Goal: Transaction & Acquisition: Purchase product/service

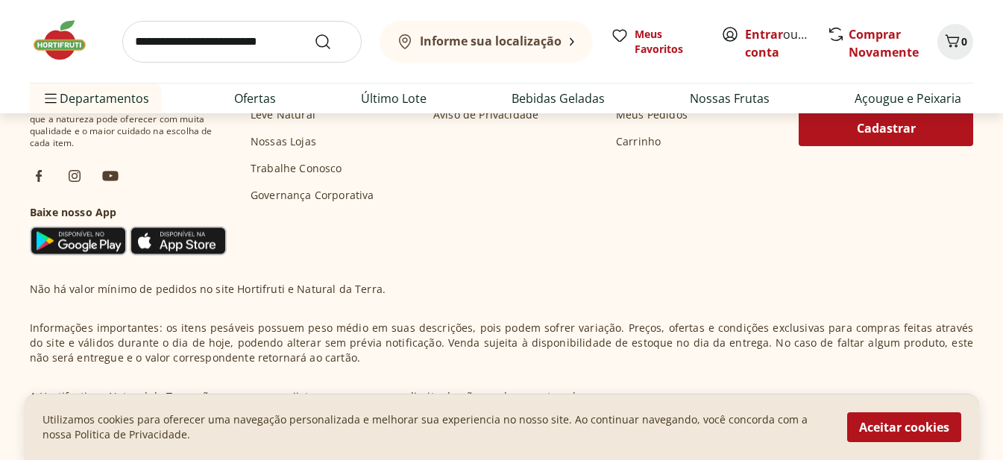
scroll to position [5162, 0]
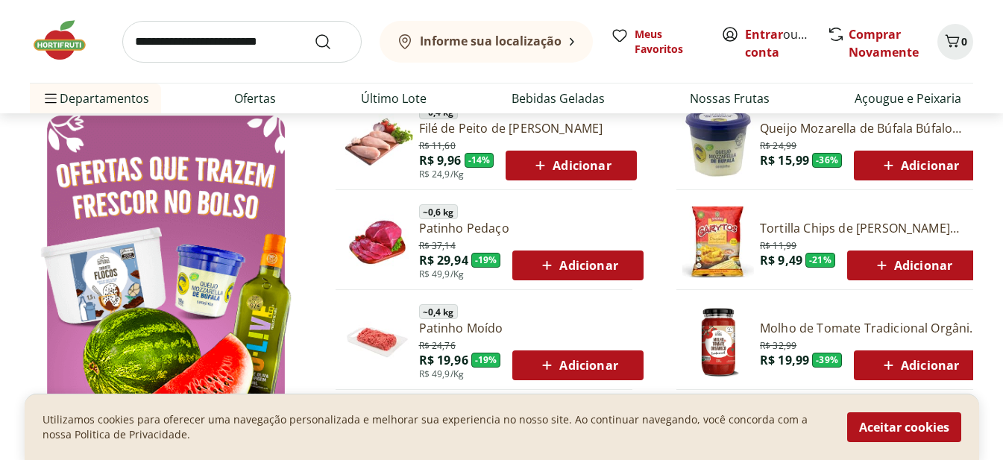
scroll to position [736, 0]
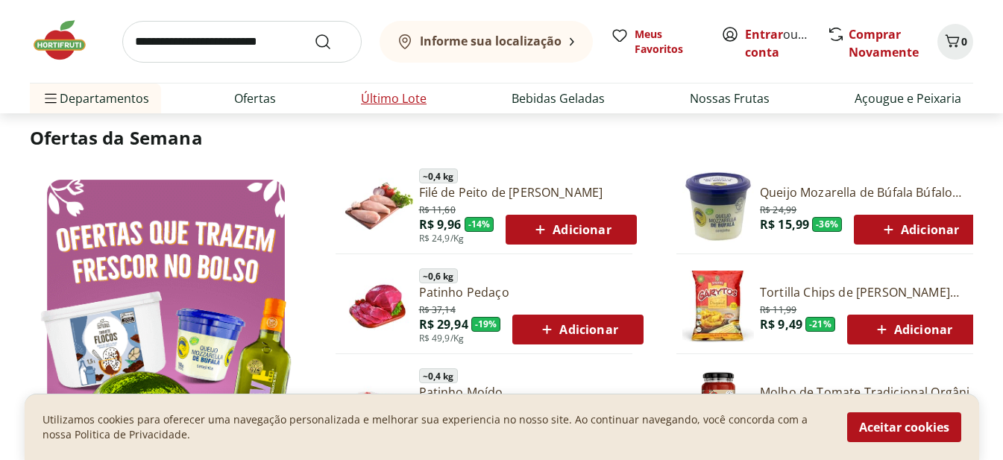
click at [398, 90] on link "Último Lote" at bounding box center [394, 99] width 66 height 18
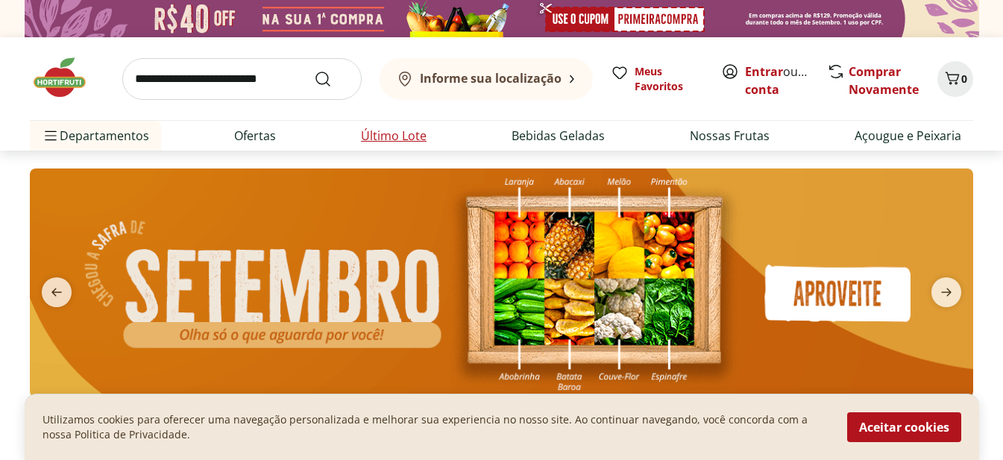
select select "**********"
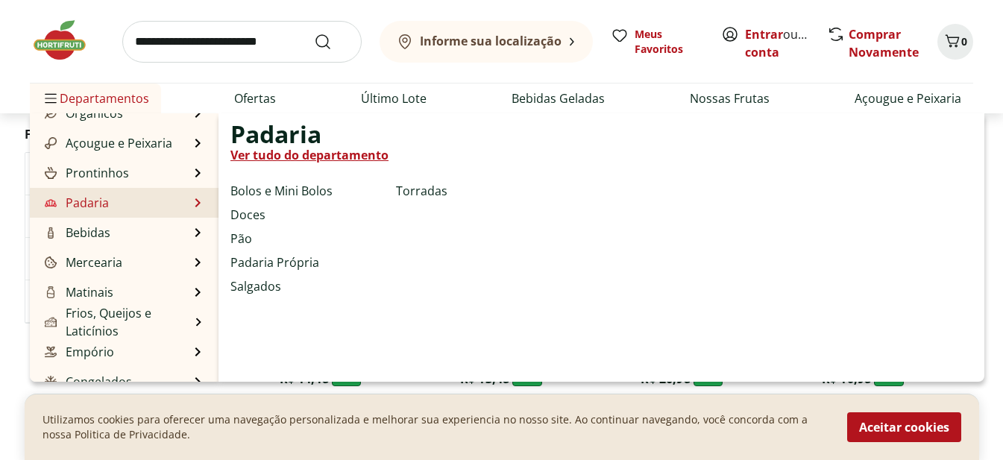
scroll to position [149, 0]
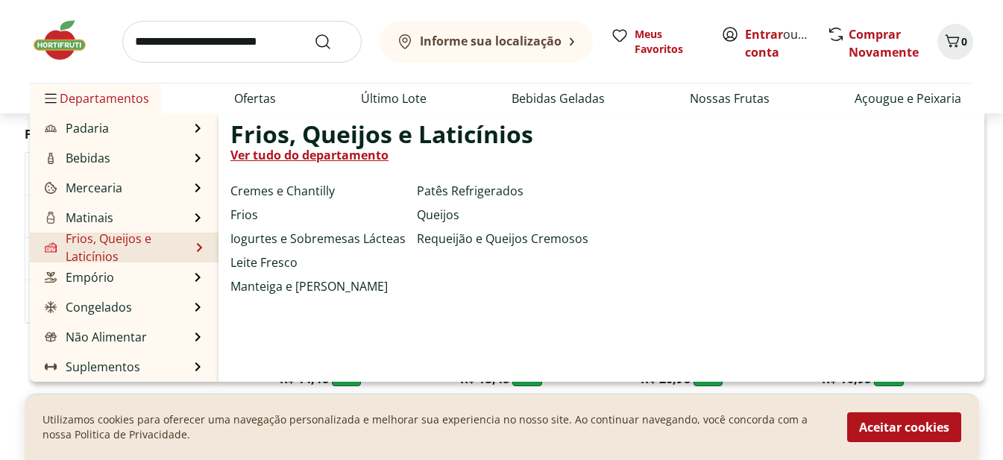
click at [98, 248] on link "Frios, Queijos e Laticínios" at bounding box center [116, 248] width 148 height 36
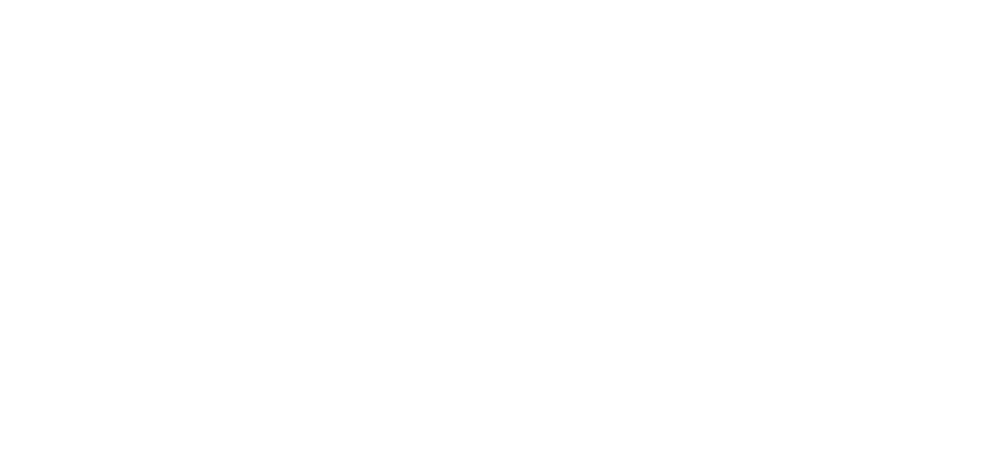
select select "**********"
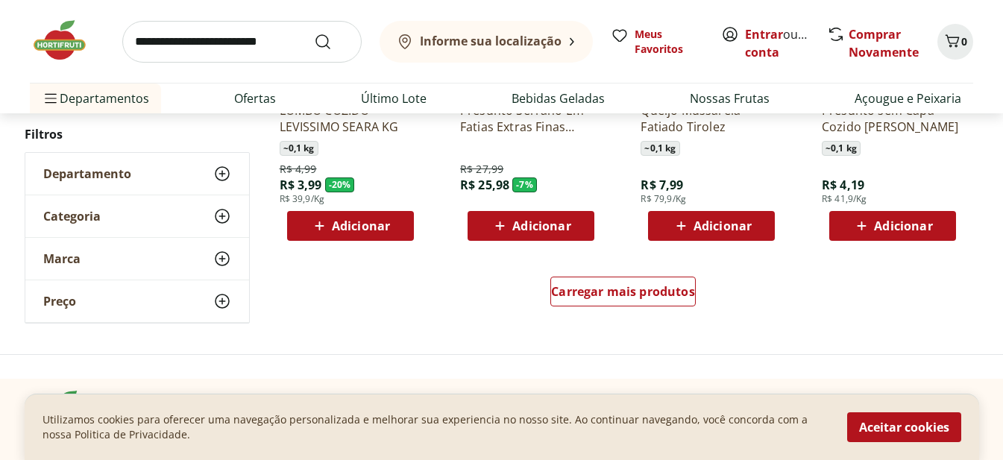
scroll to position [895, 0]
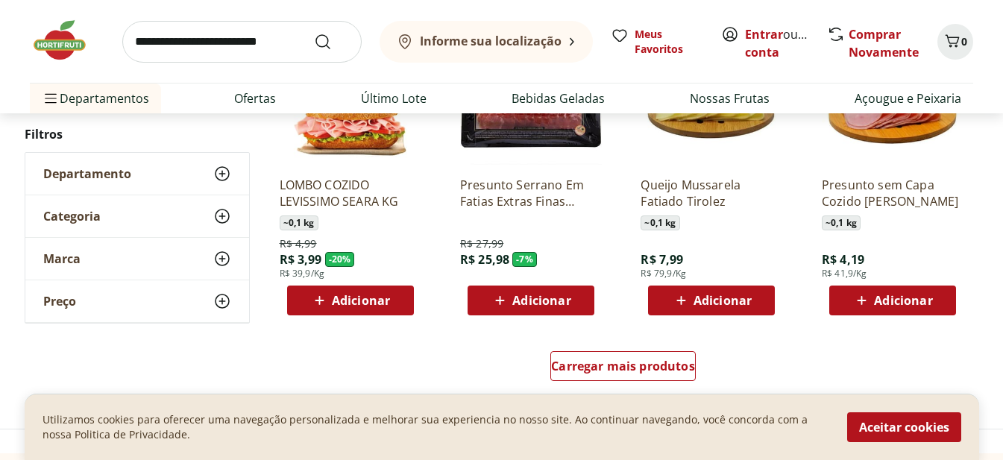
click at [219, 213] on icon at bounding box center [222, 216] width 18 height 18
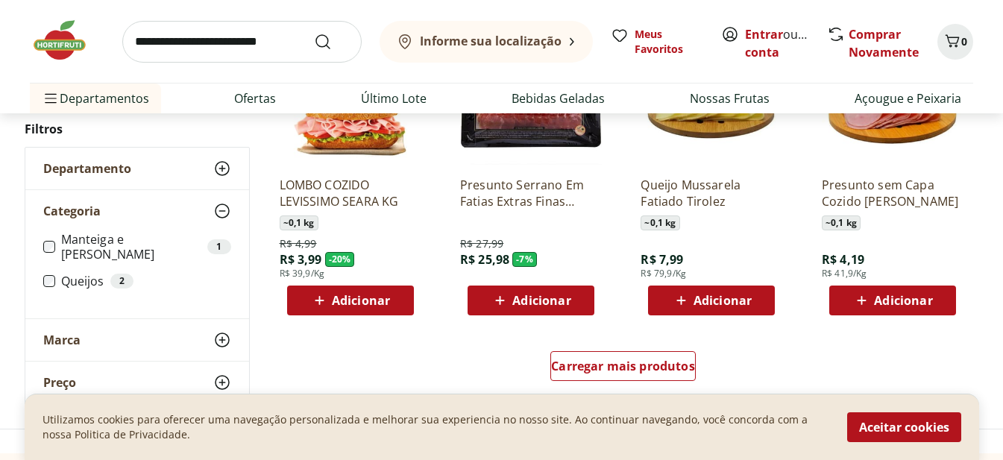
click at [221, 171] on icon at bounding box center [222, 169] width 18 height 18
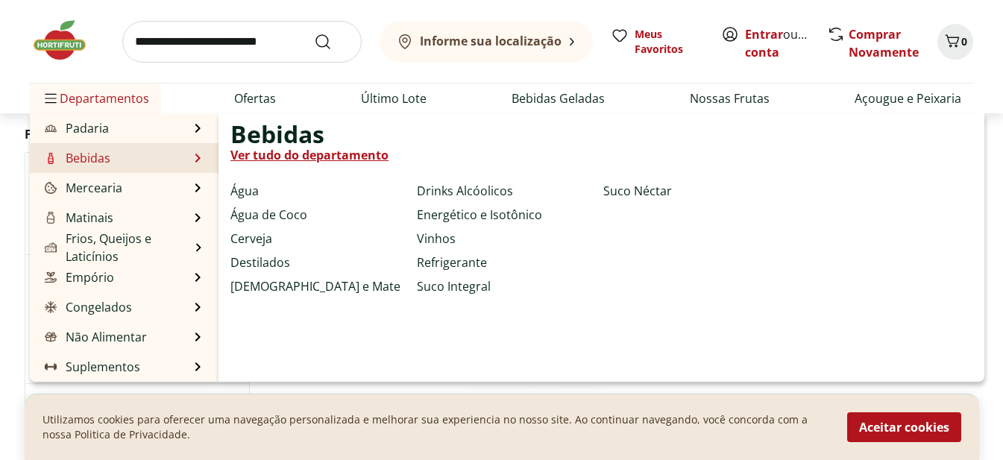
scroll to position [0, 0]
